Goal: Task Accomplishment & Management: Complete application form

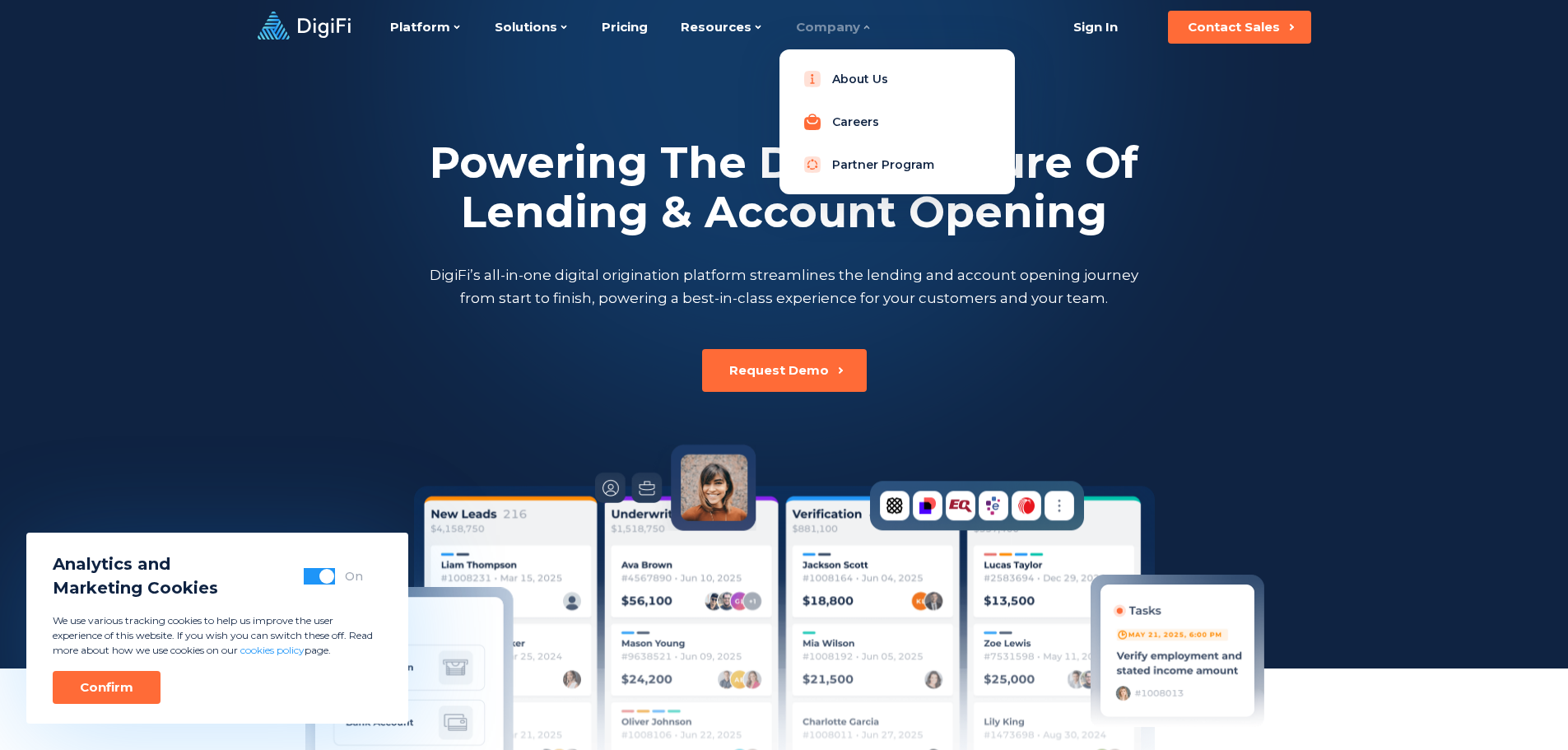
click at [842, 116] on link "Careers" at bounding box center [897, 122] width 209 height 33
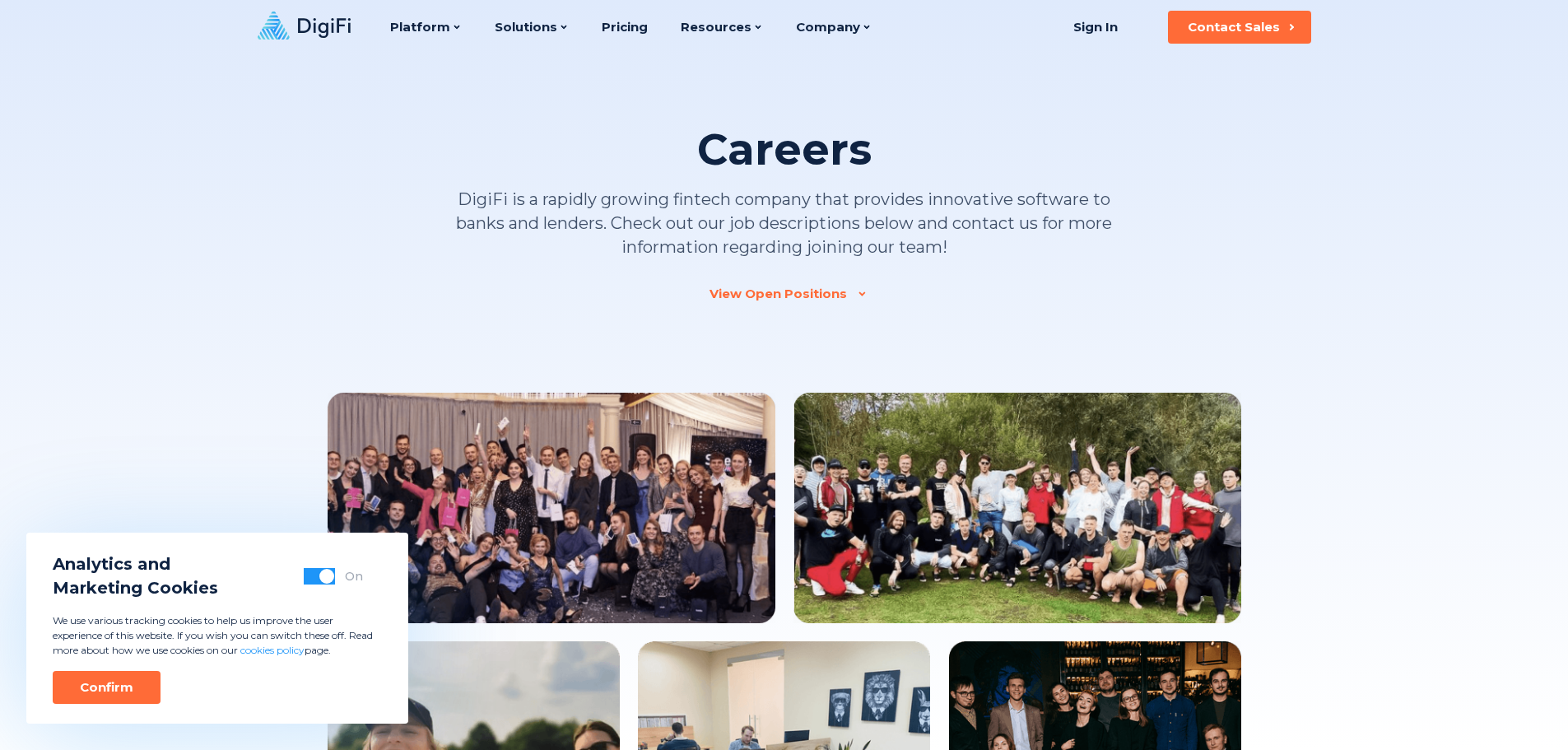
click at [800, 299] on div "View Open Positions" at bounding box center [779, 294] width 138 height 17
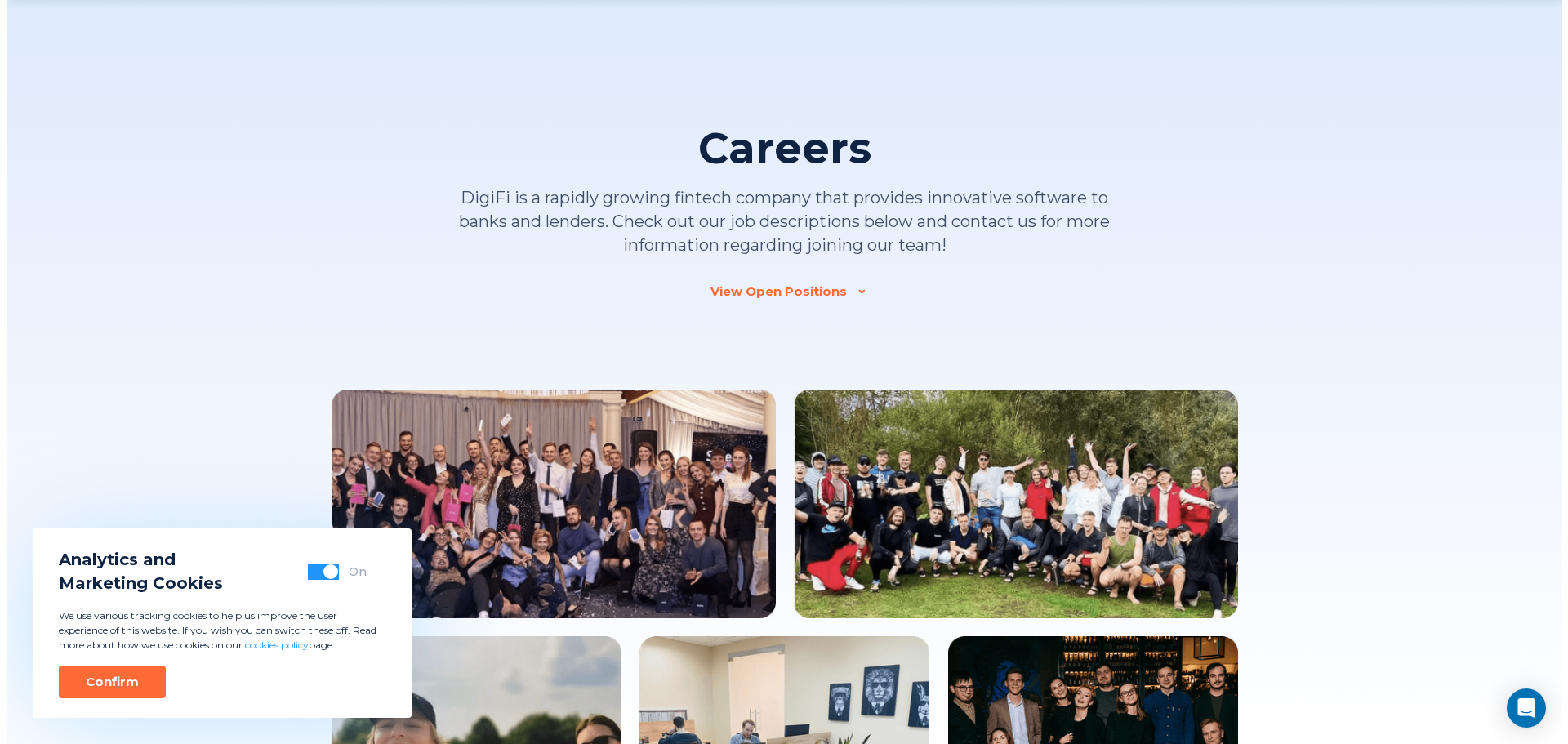
scroll to position [1538, 0]
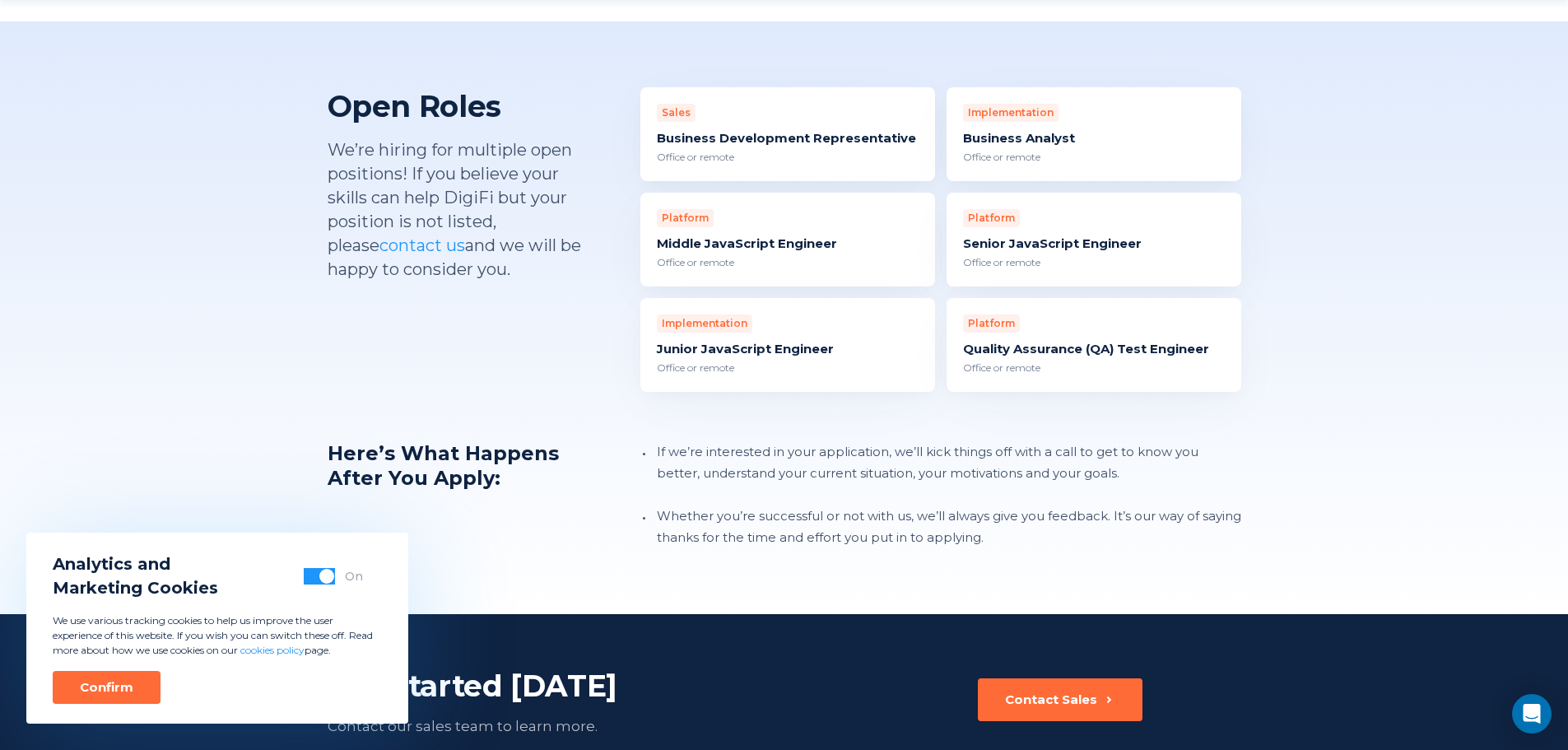
click at [1039, 236] on div "Senior JavaScript Engineer" at bounding box center [1094, 244] width 262 height 17
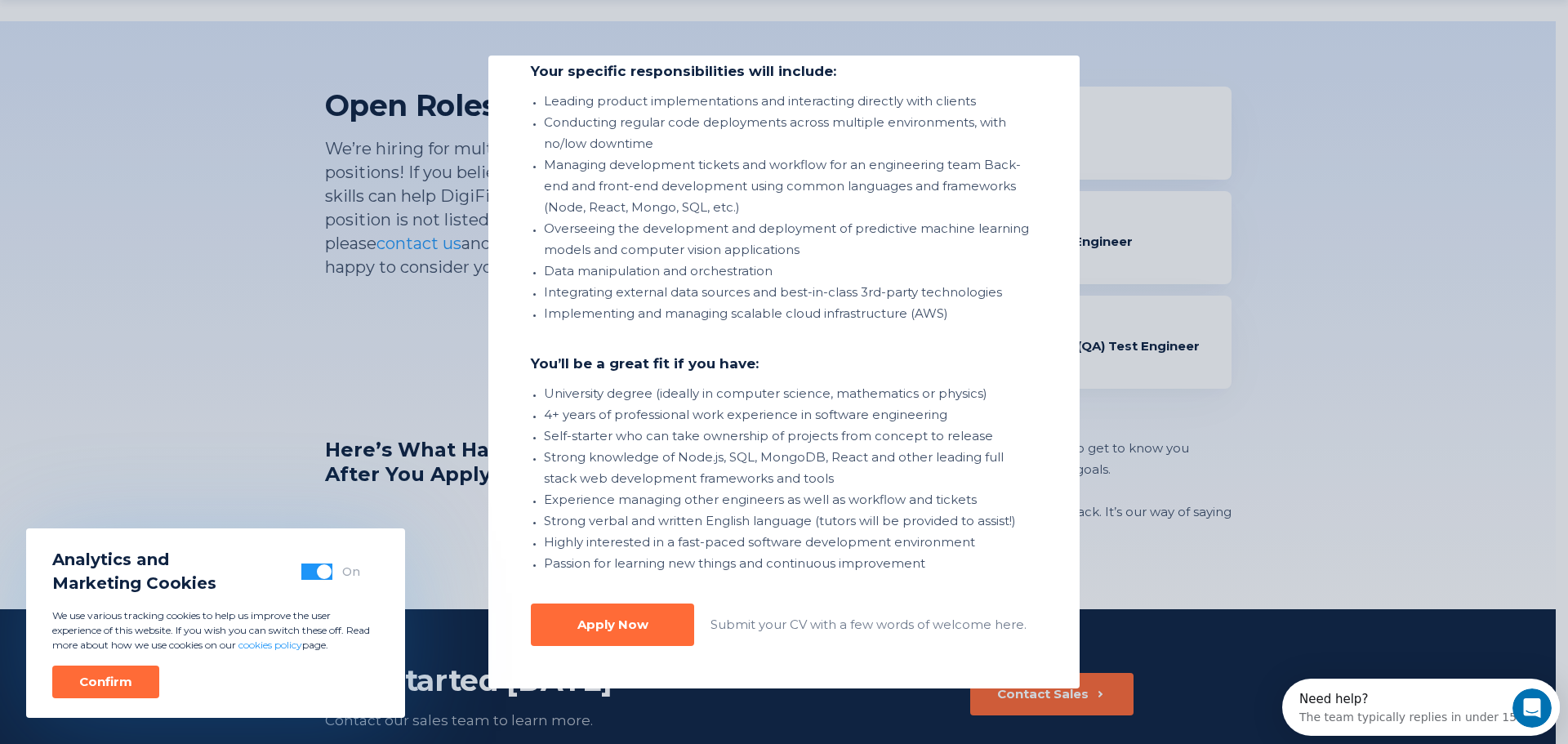
scroll to position [0, 0]
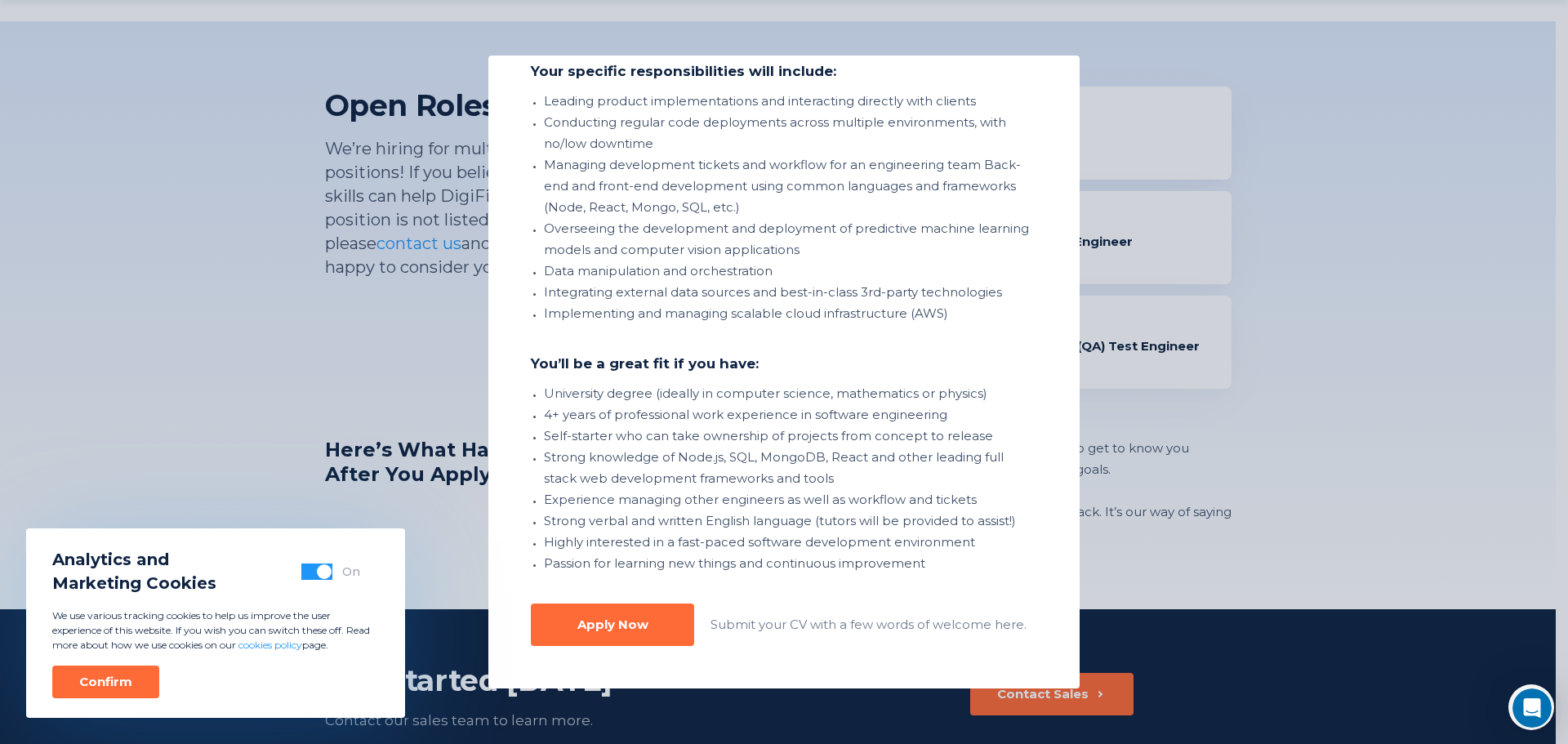
click at [660, 665] on div "Senior JavaScript Engineer Office or remote Responsibilities: DigiFi’s Senior S…" at bounding box center [784, 372] width 591 height 632
click at [663, 625] on button "Apply Now" at bounding box center [613, 624] width 163 height 42
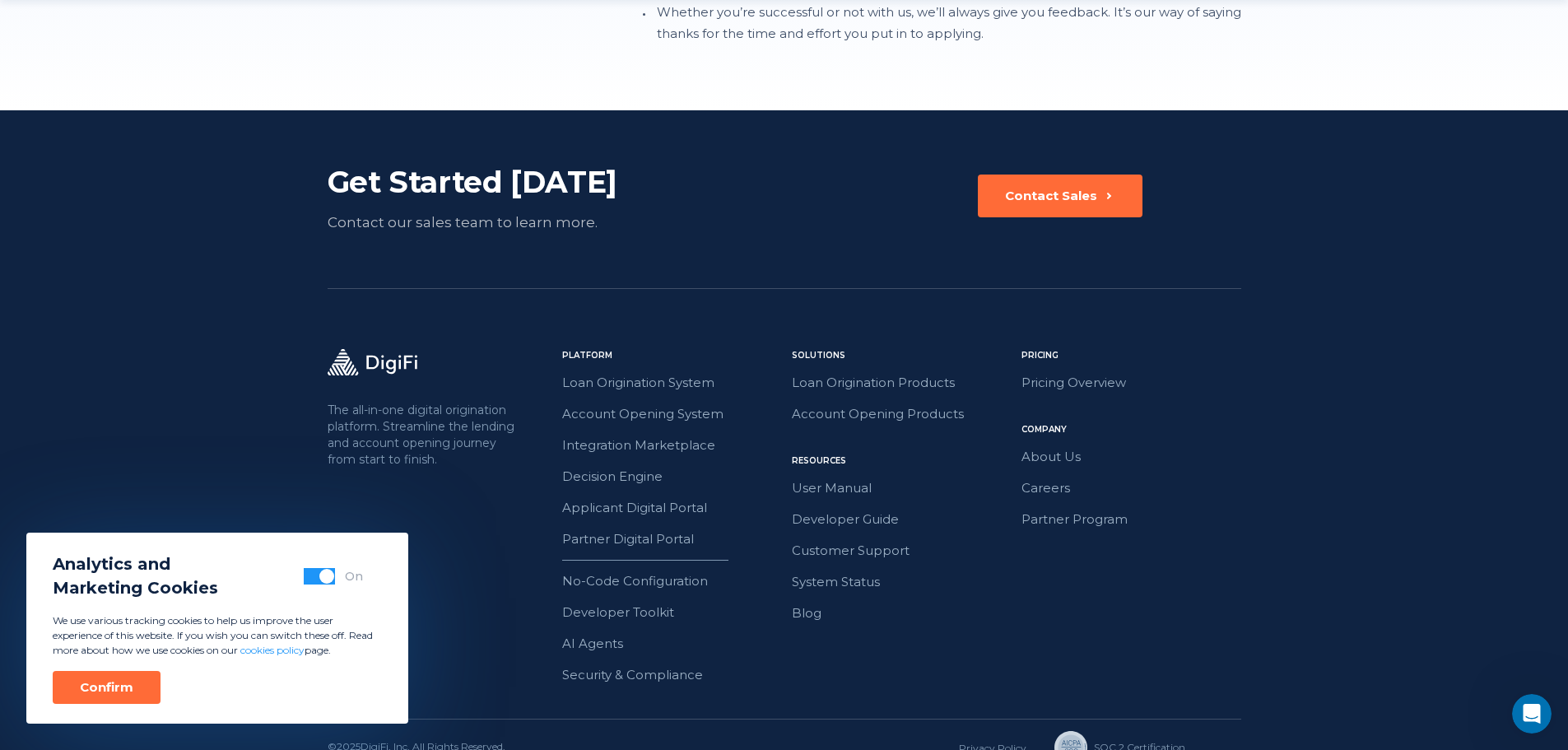
scroll to position [2059, 0]
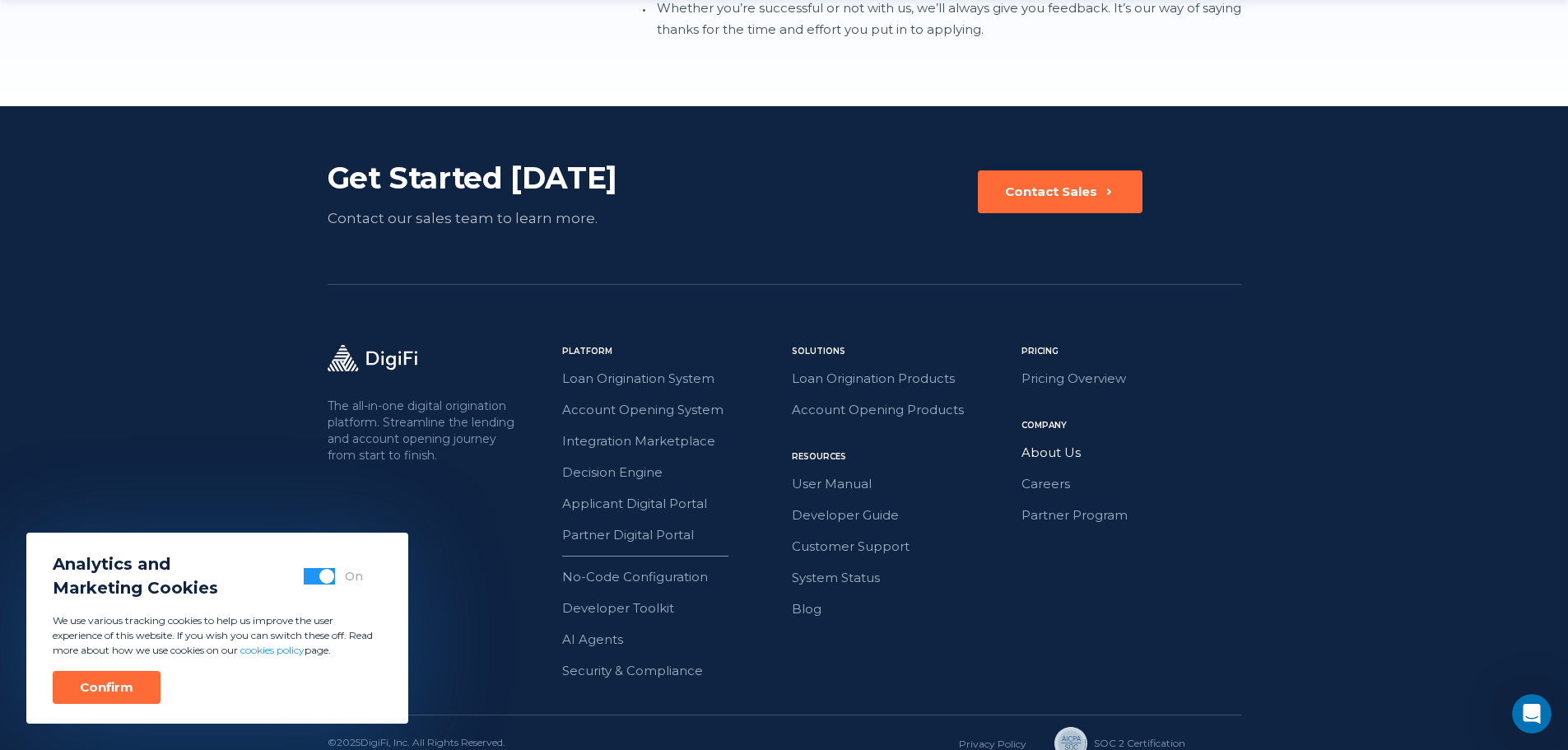
click at [1036, 442] on link "About Us" at bounding box center [1131, 453] width 220 height 22
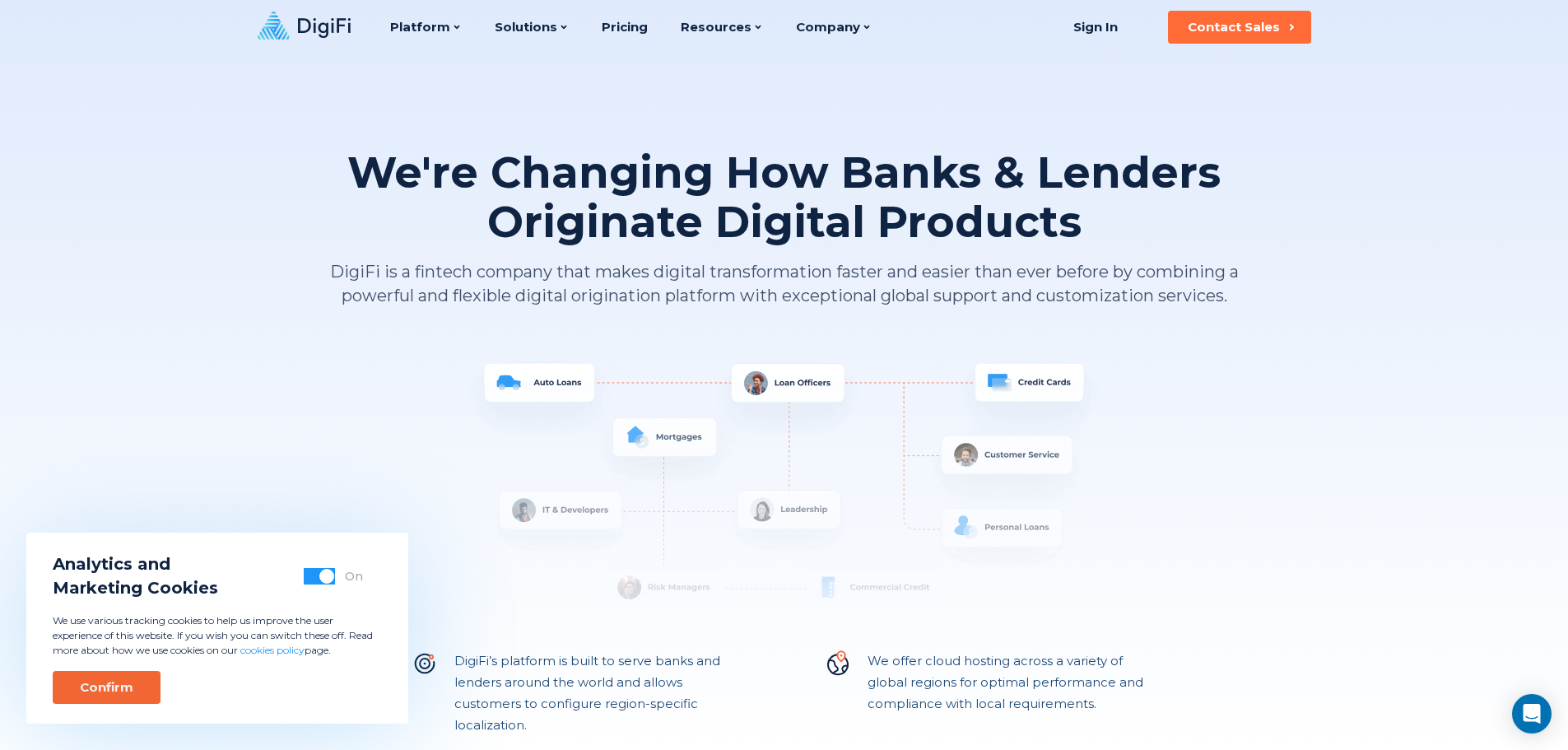
click at [97, 701] on button "Confirm" at bounding box center [107, 687] width 108 height 33
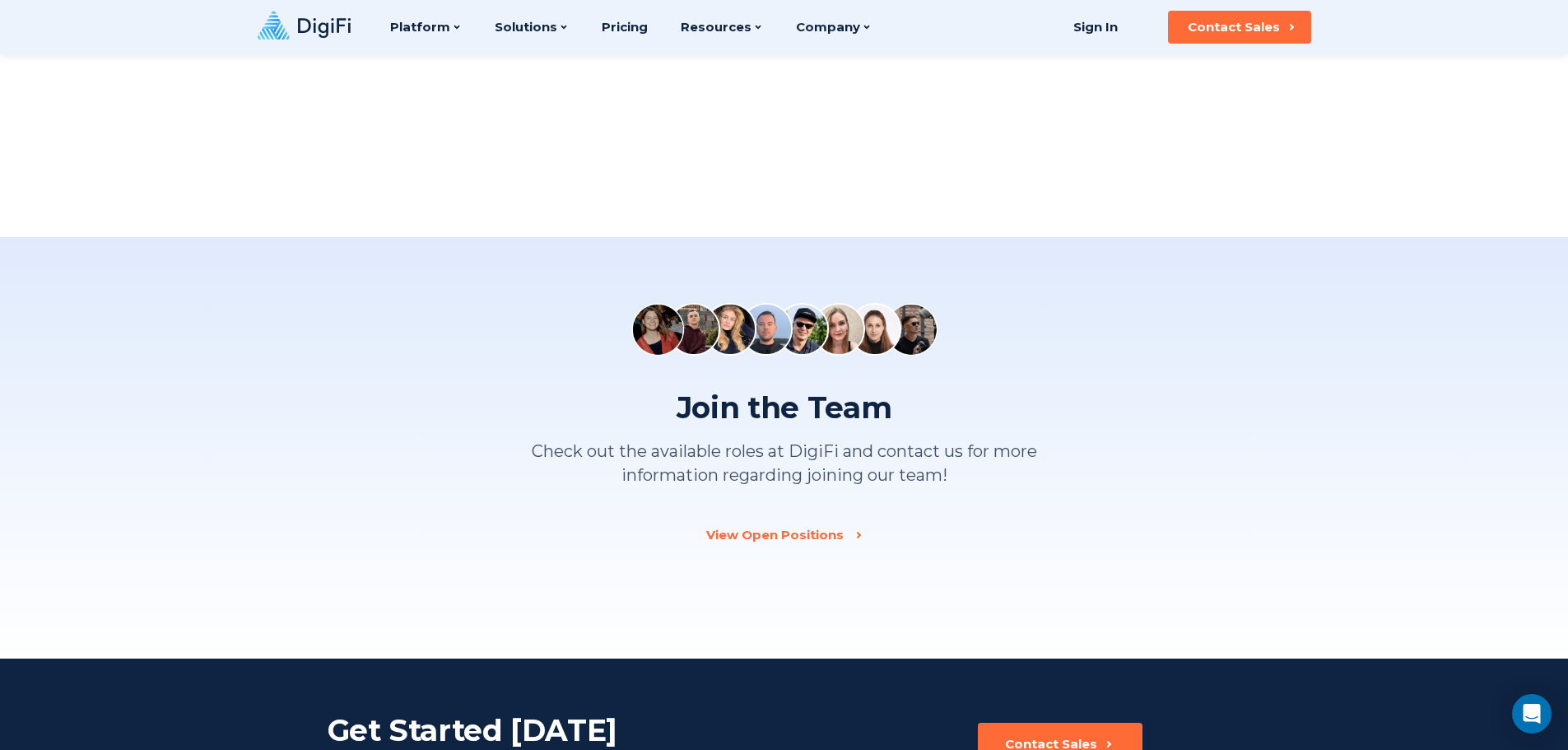
scroll to position [1992, 0]
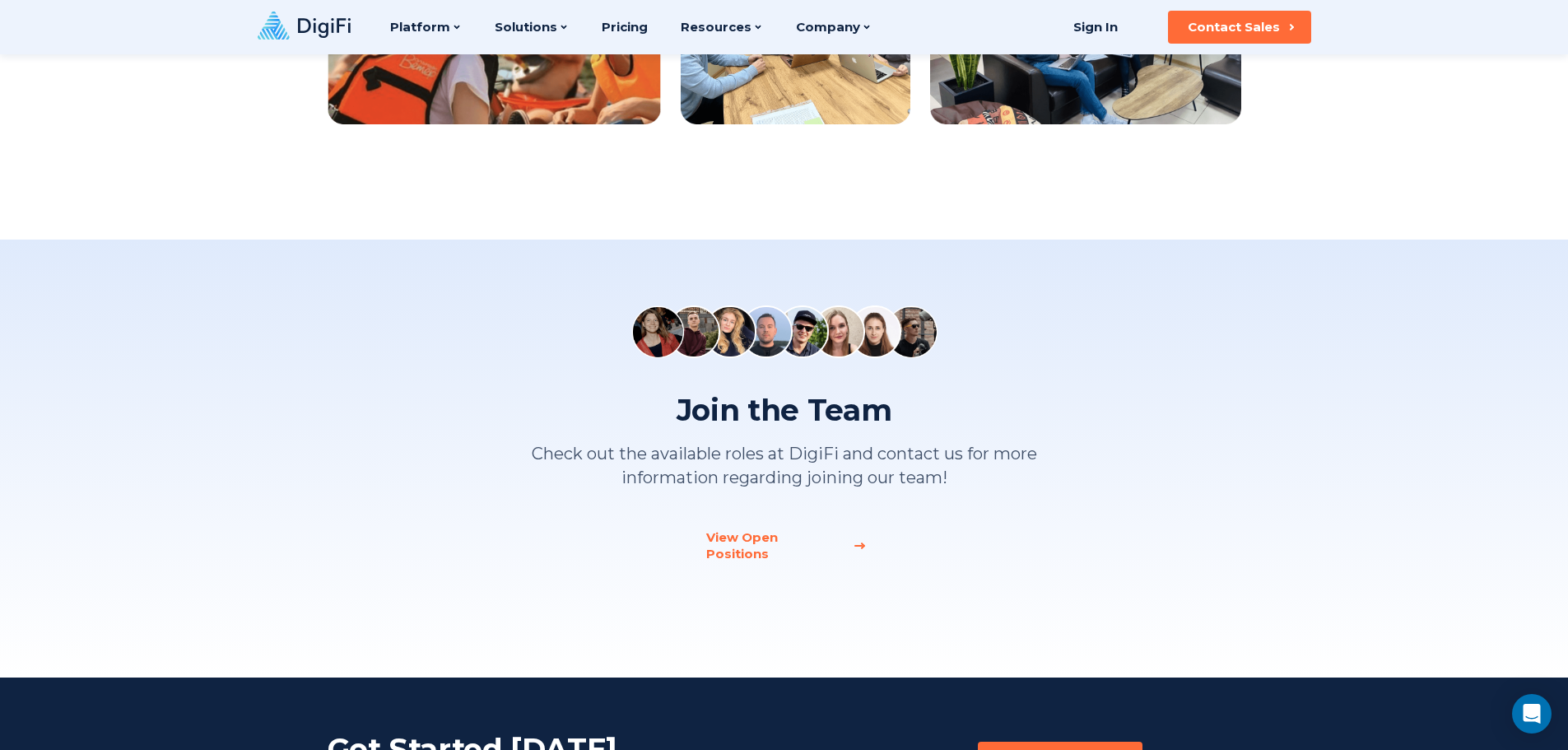
click at [781, 534] on div "View Open Positions" at bounding box center [774, 545] width 137 height 33
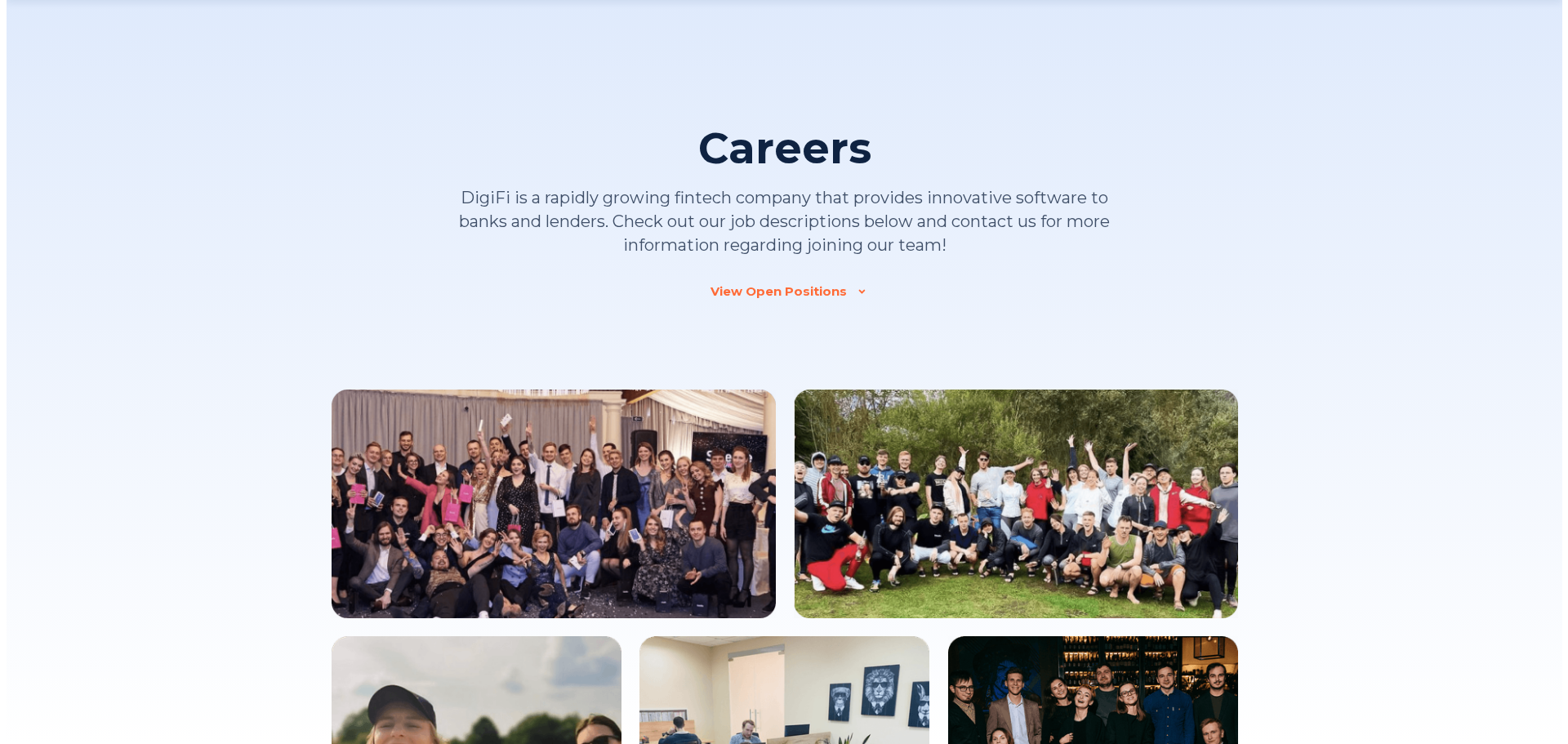
scroll to position [1538, 0]
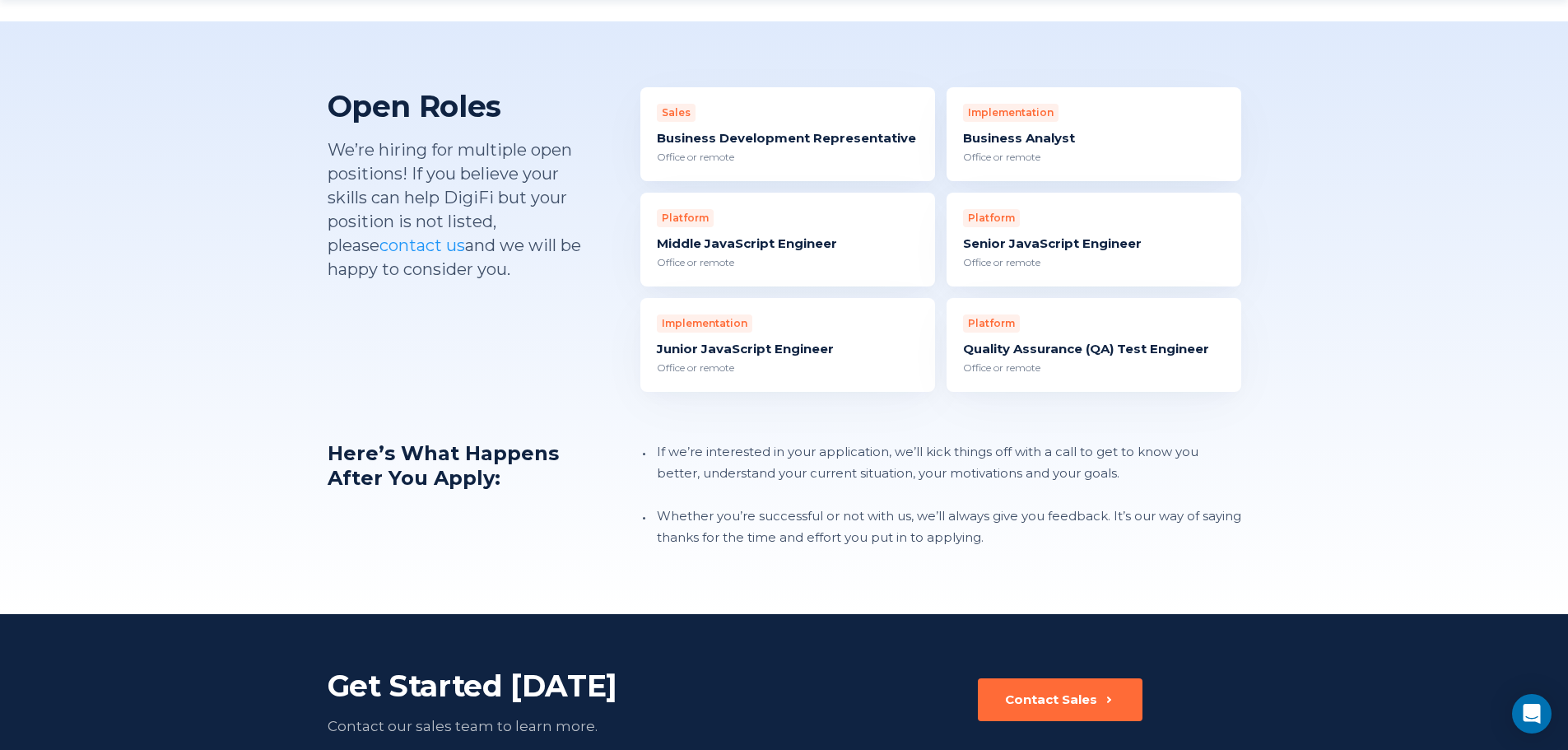
click at [758, 337] on div "Implementation Junior JavaScript Engineer Office or remote" at bounding box center [787, 345] width 294 height 94
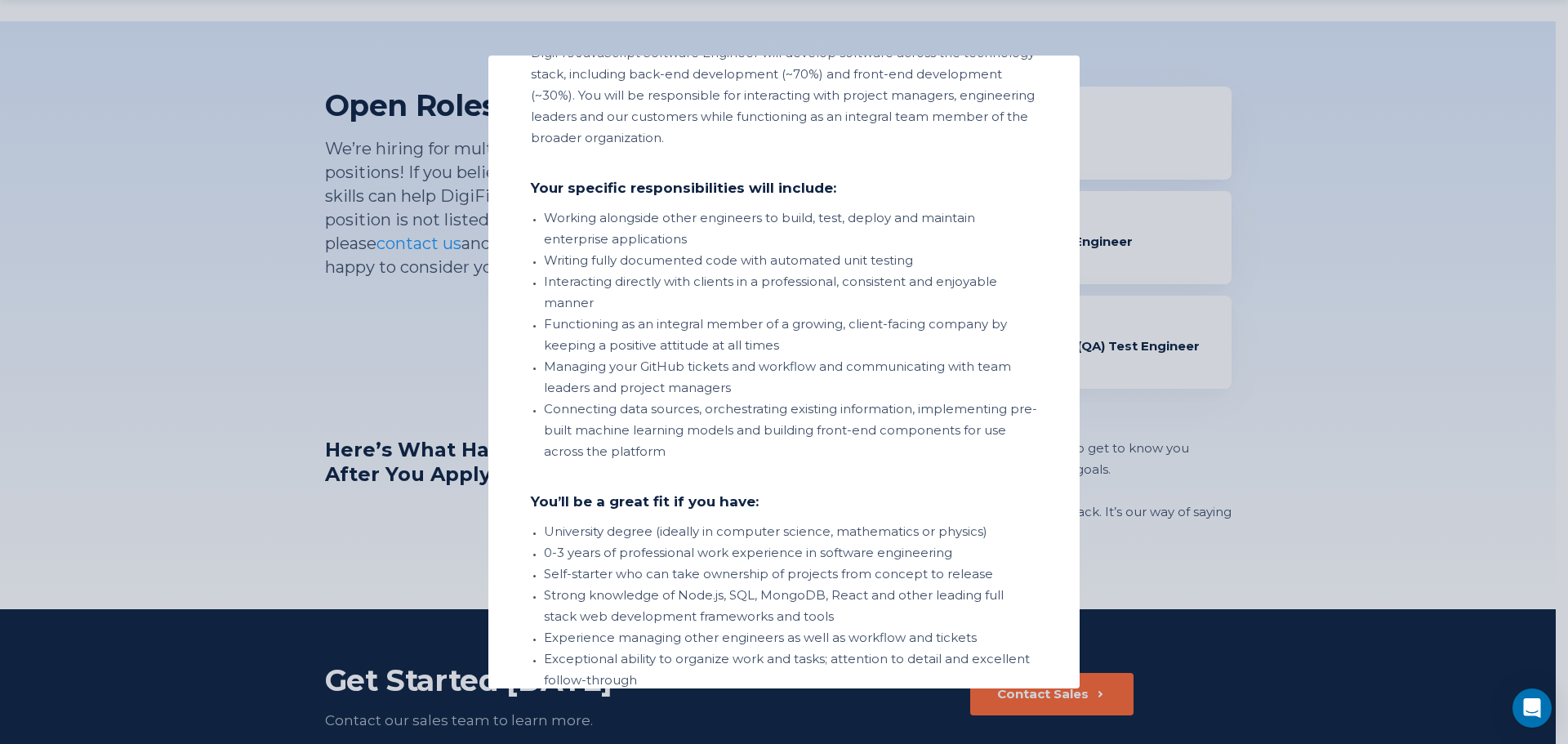
scroll to position [69, 0]
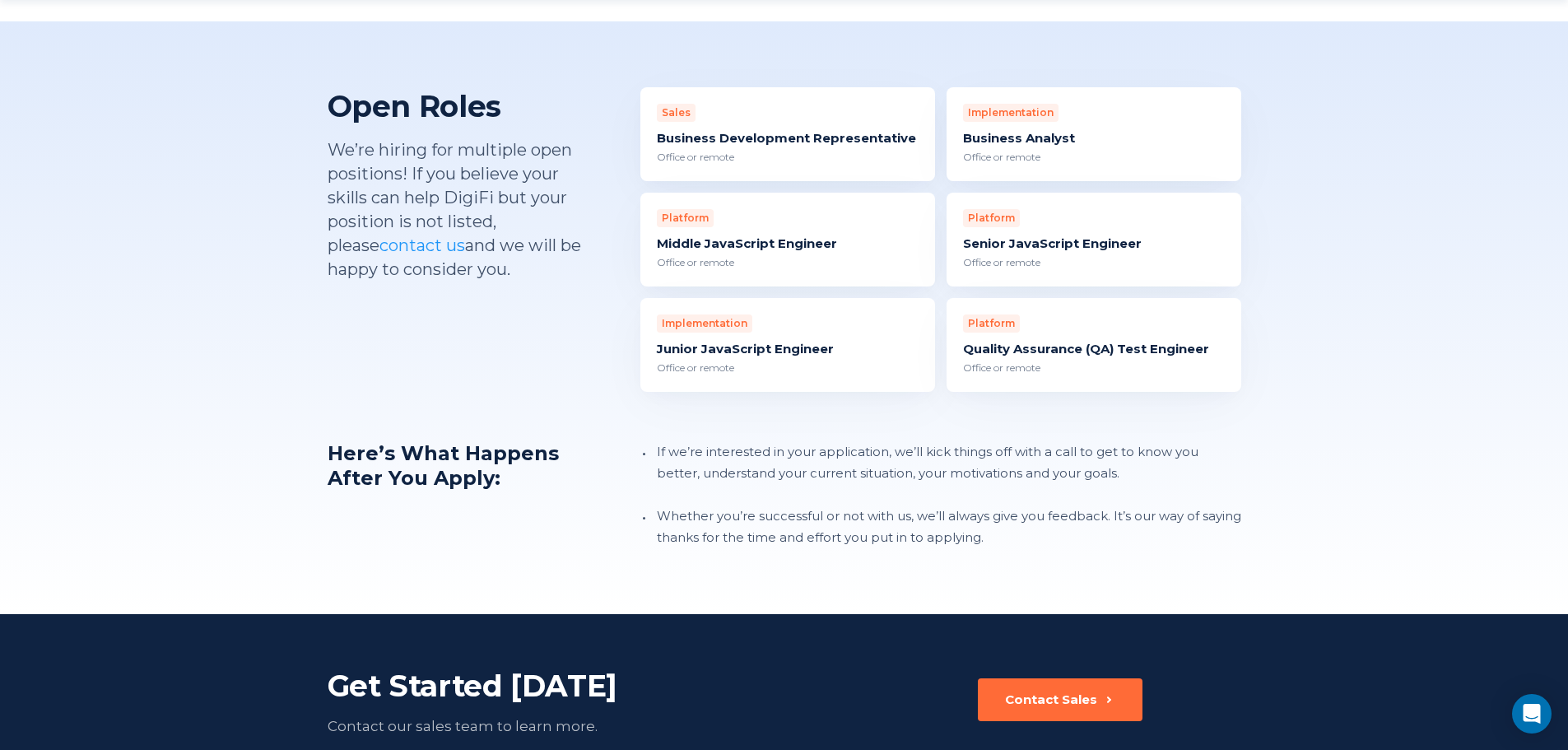
click at [830, 236] on div "Middle JavaScript Engineer" at bounding box center [788, 244] width 262 height 17
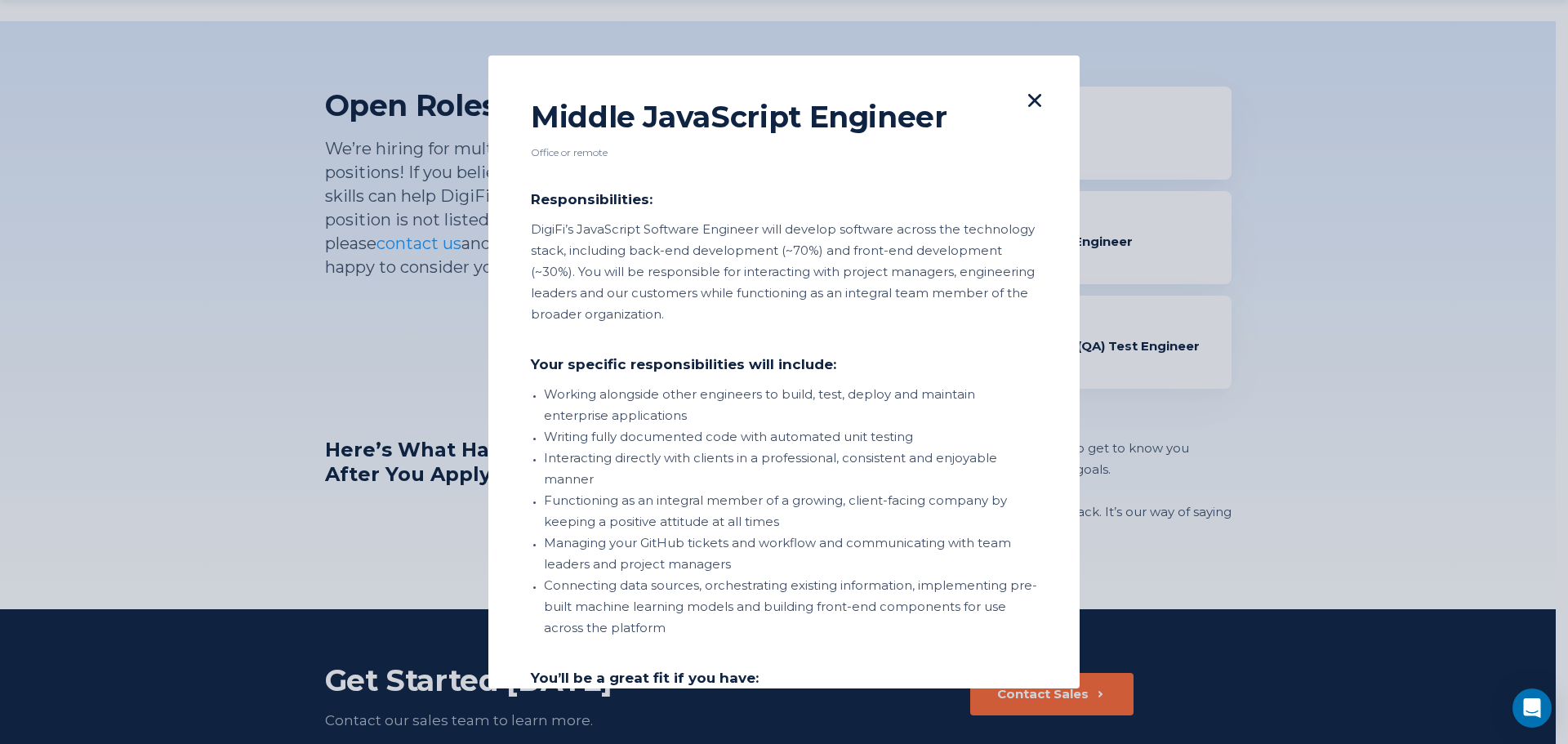
scroll to position [315, 0]
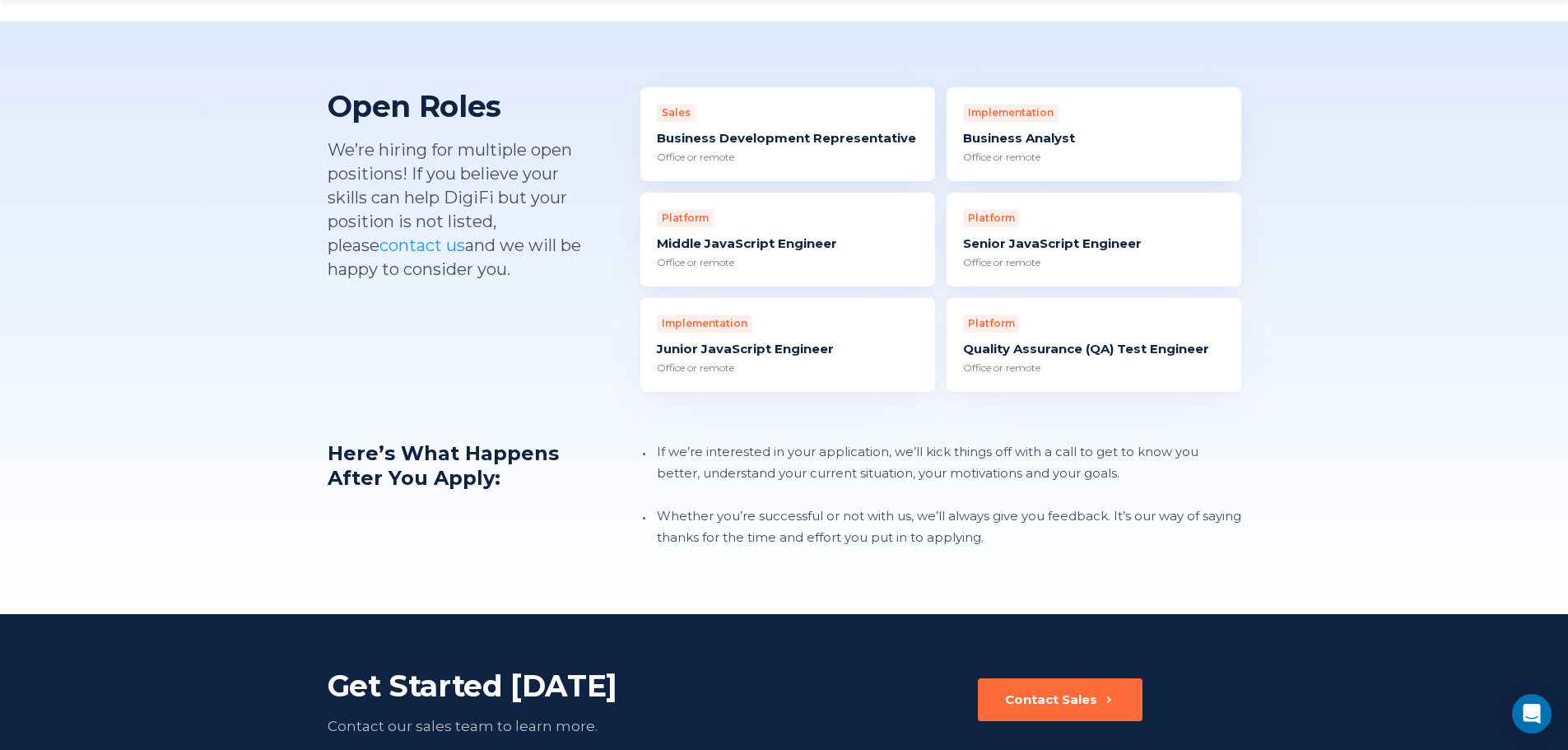
click at [841, 305] on div "Implementation Junior JavaScript Engineer Office or remote" at bounding box center [787, 345] width 294 height 94
click at [1164, 236] on div "Senior JavaScript Engineer" at bounding box center [1094, 244] width 262 height 17
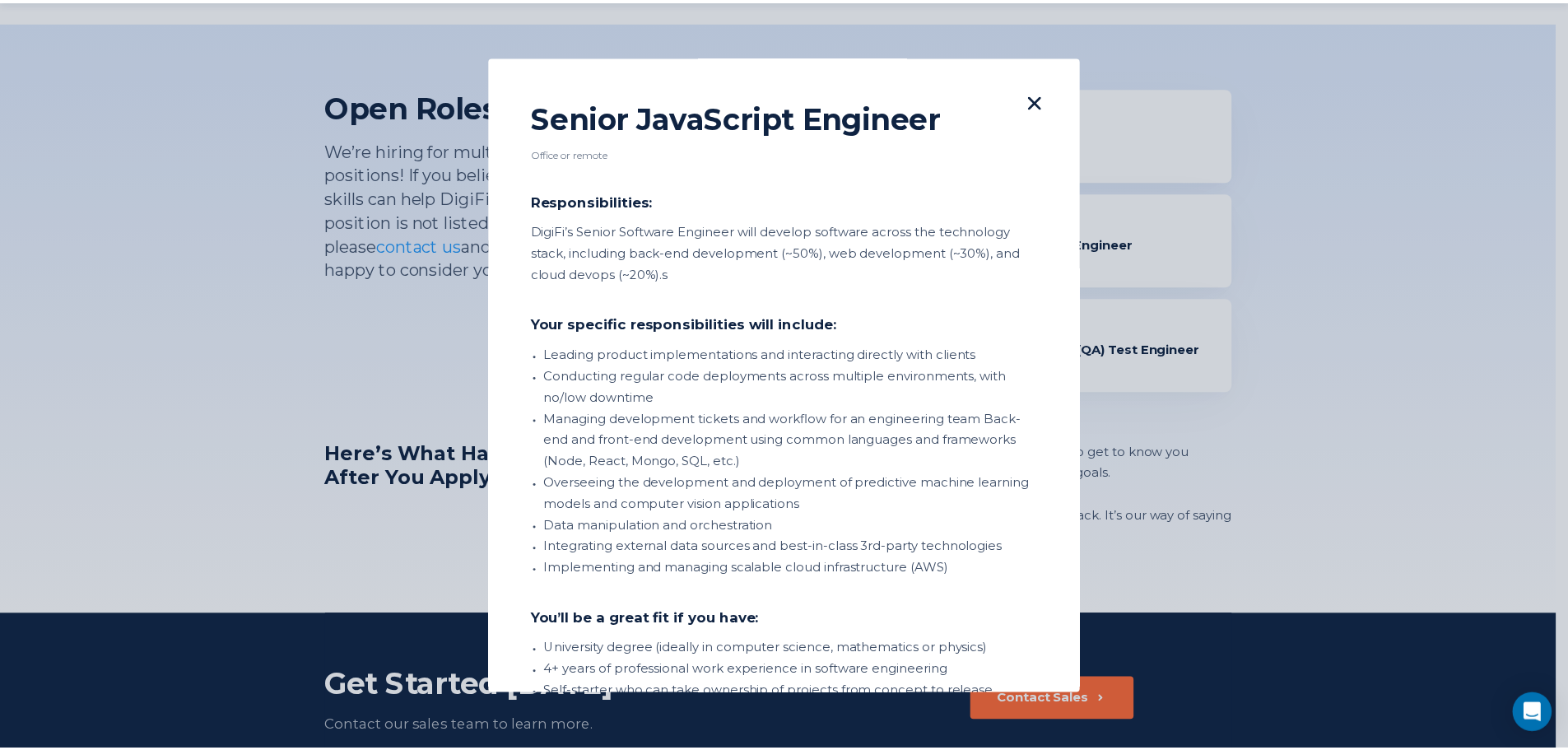
scroll to position [253, 0]
